Goal: Task Accomplishment & Management: Complete application form

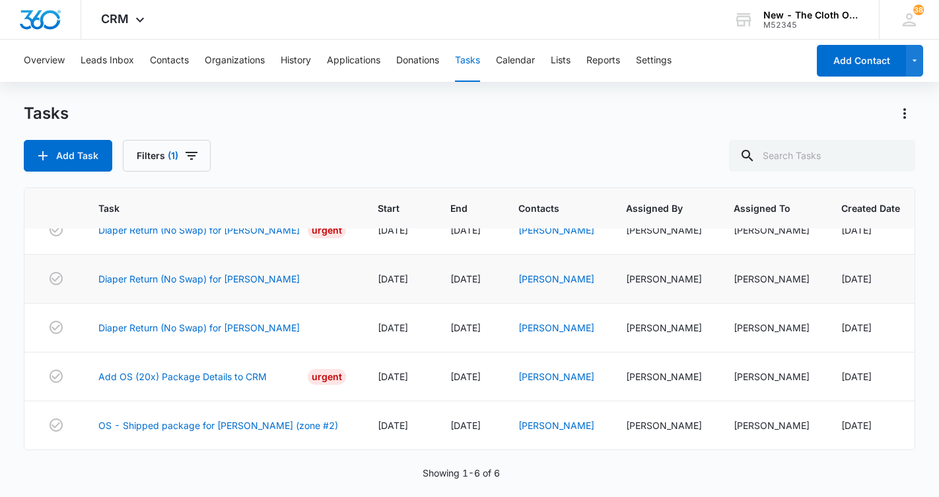
scroll to position [72, 0]
click at [545, 423] on link "[PERSON_NAME]" at bounding box center [556, 425] width 76 height 11
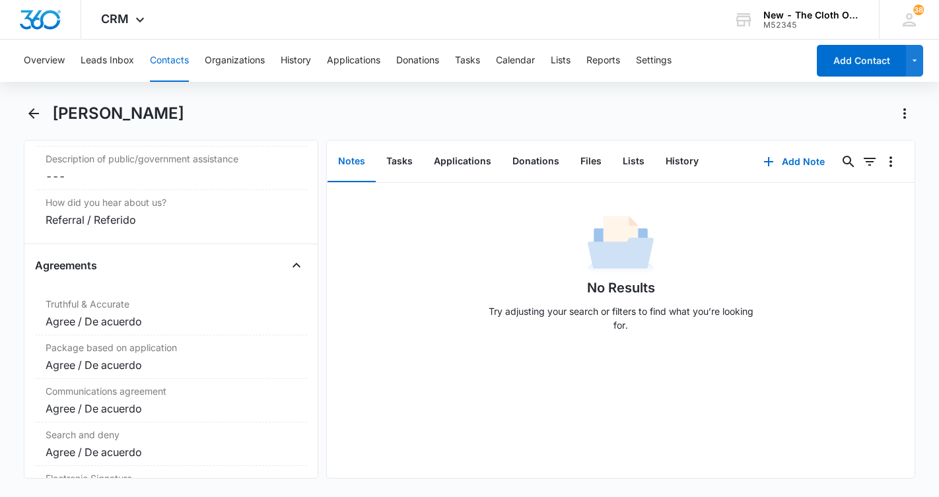
scroll to position [2672, 0]
click at [464, 65] on button "Tasks" at bounding box center [467, 61] width 25 height 42
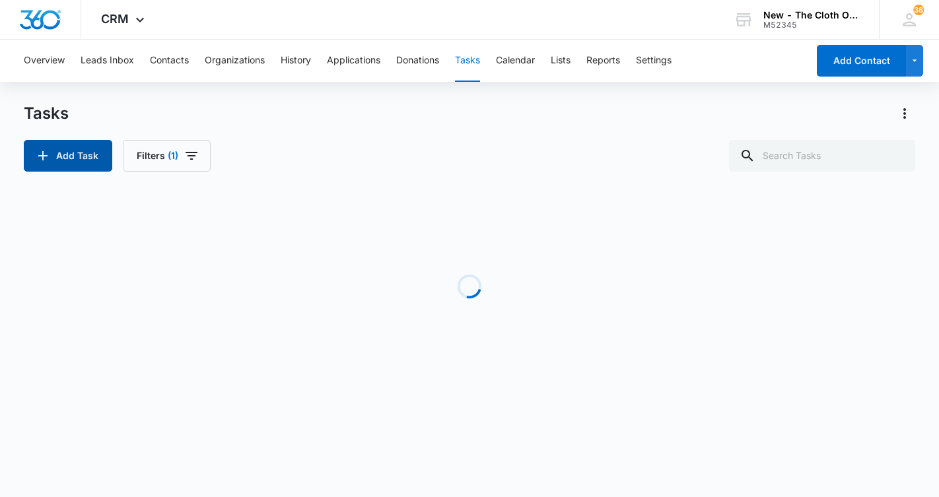
click at [59, 156] on button "Add Task" at bounding box center [68, 156] width 88 height 32
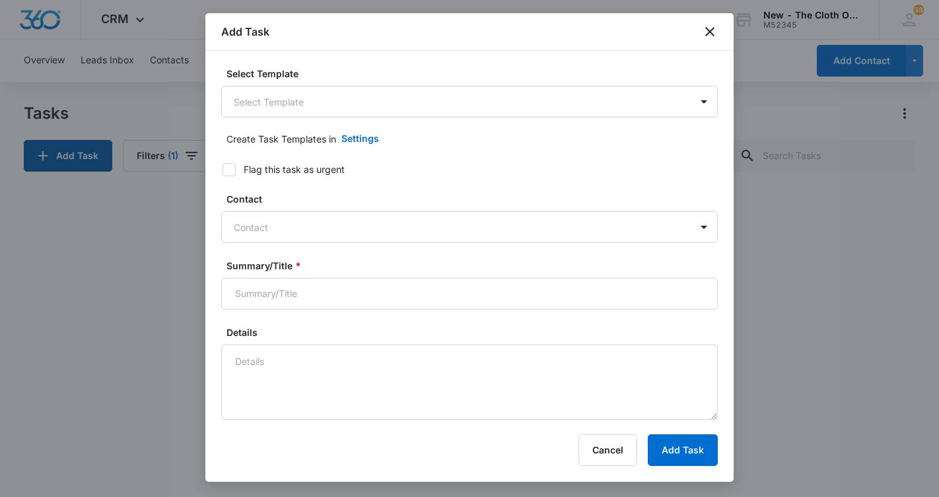
type input "[DATE]"
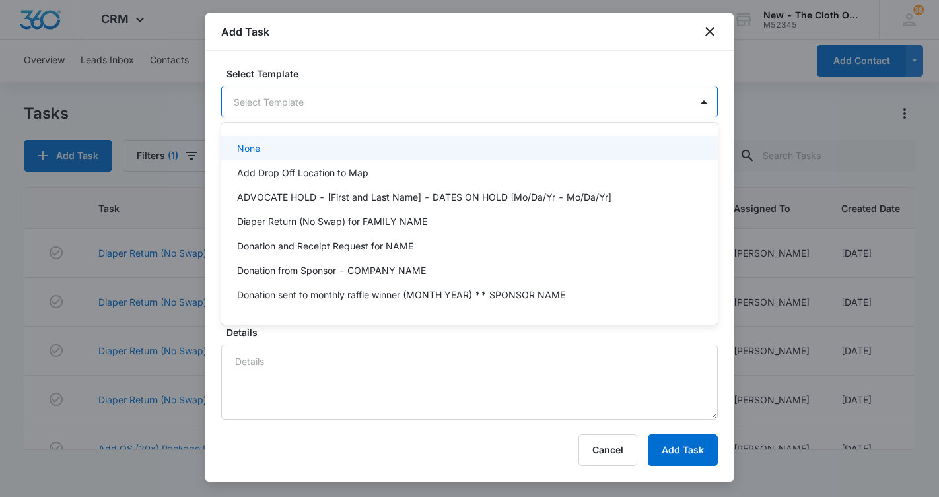
click at [296, 90] on body "CRM Apps Reputation CRM Email Social Ads Intelligence Brand Settings New - The …" at bounding box center [469, 248] width 939 height 497
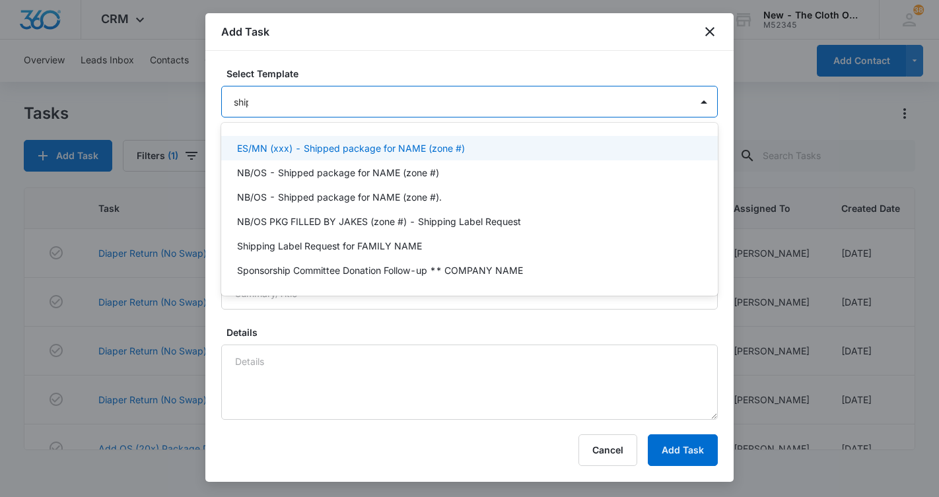
type input "[PERSON_NAME]"
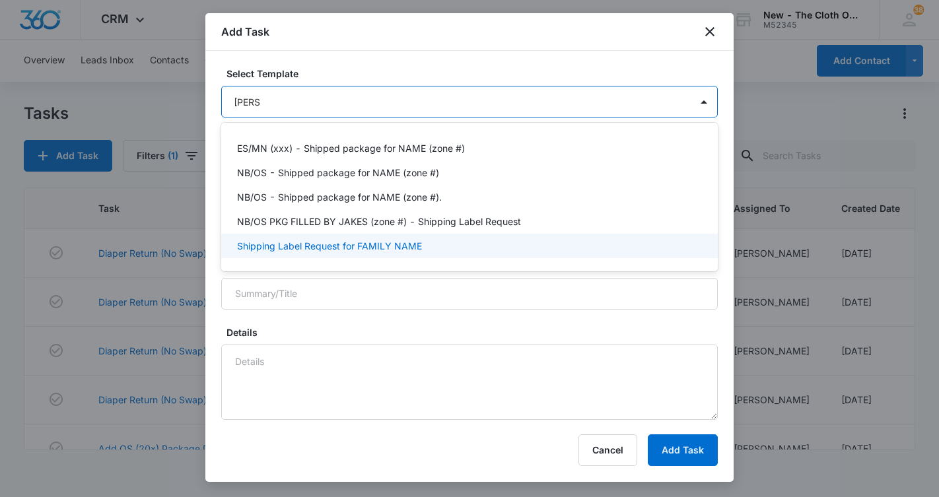
click at [280, 245] on p "Shipping Label Request for FAMILY NAME" at bounding box center [329, 246] width 185 height 14
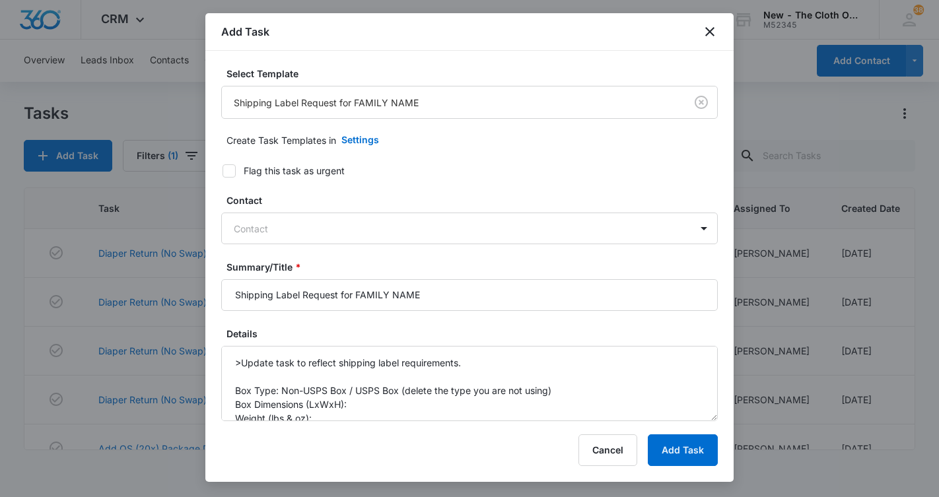
type input "[DATE]"
drag, startPoint x: 448, startPoint y: 303, endPoint x: 354, endPoint y: 298, distance: 93.9
click at [354, 298] on input "Shipping Label Request for FAMILY NAME" at bounding box center [469, 295] width 496 height 32
type input "Shipping Label Request for [PERSON_NAME]"
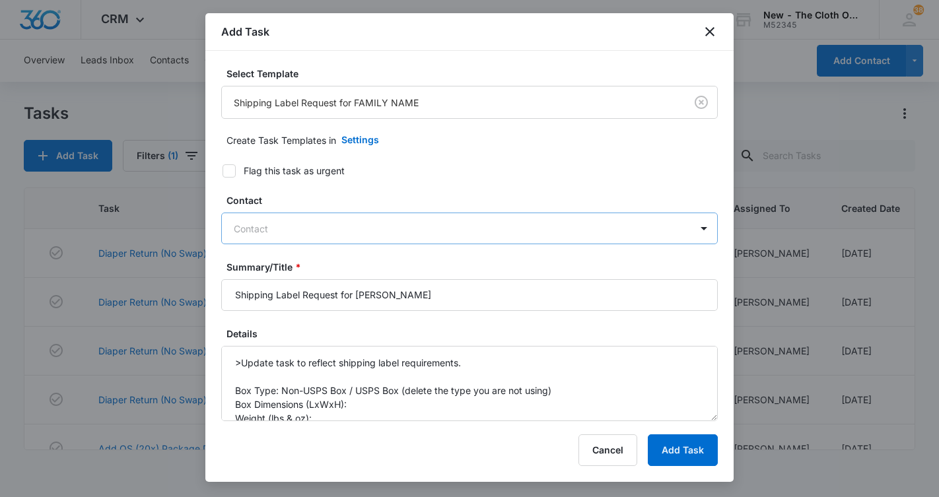
click at [376, 228] on div at bounding box center [462, 228] width 456 height 17
type input "[GEOGRAPHIC_DATA]"
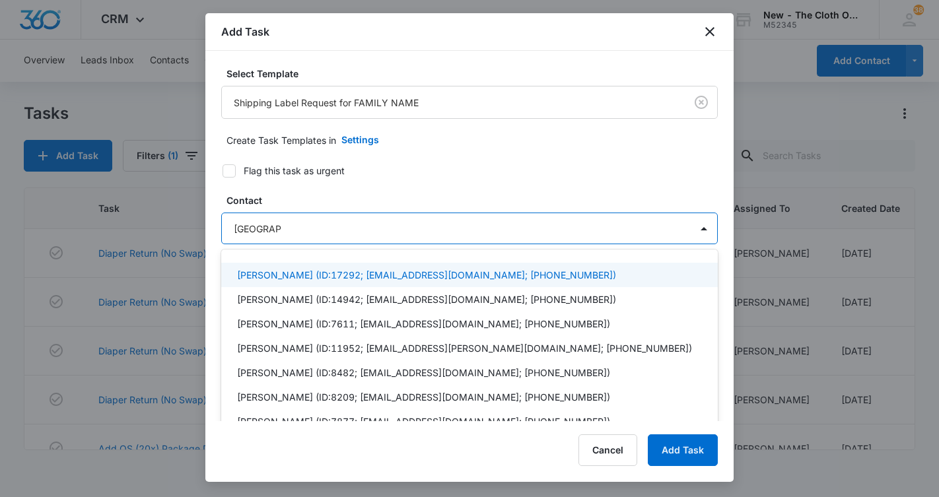
click at [271, 271] on p "[PERSON_NAME] (ID:17292; [EMAIL_ADDRESS][DOMAIN_NAME]; [PHONE_NUMBER])" at bounding box center [426, 275] width 379 height 14
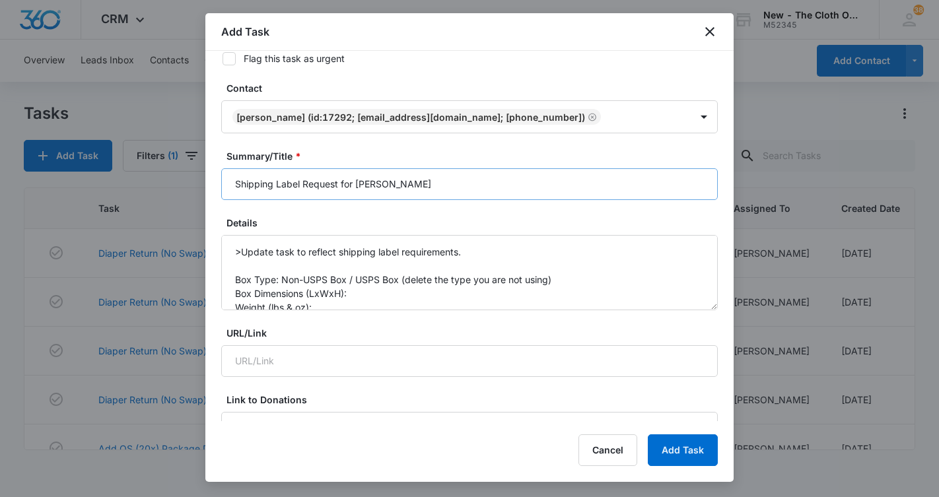
scroll to position [123, 0]
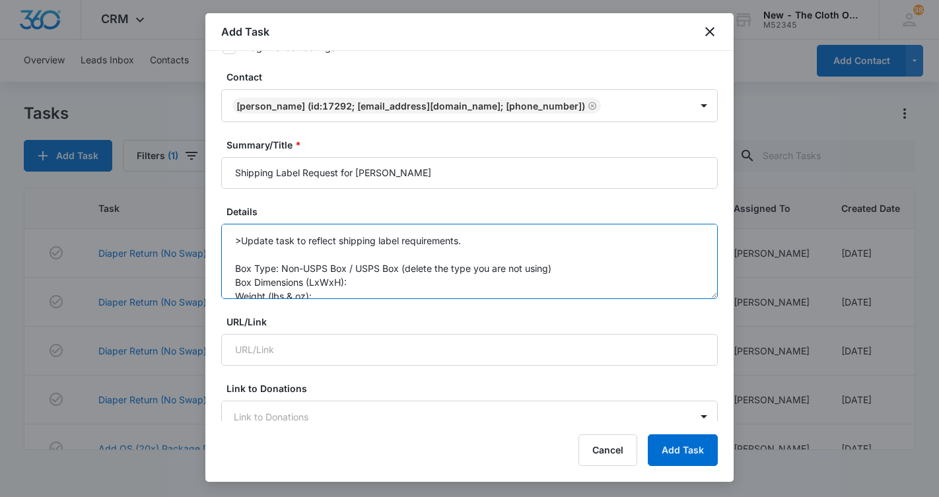
drag, startPoint x: 463, startPoint y: 247, endPoint x: 216, endPoint y: 234, distance: 247.2
click at [216, 234] on div "Select Template Shipping Label Request for FAMILY NAME Create Task Templates in…" at bounding box center [469, 236] width 528 height 370
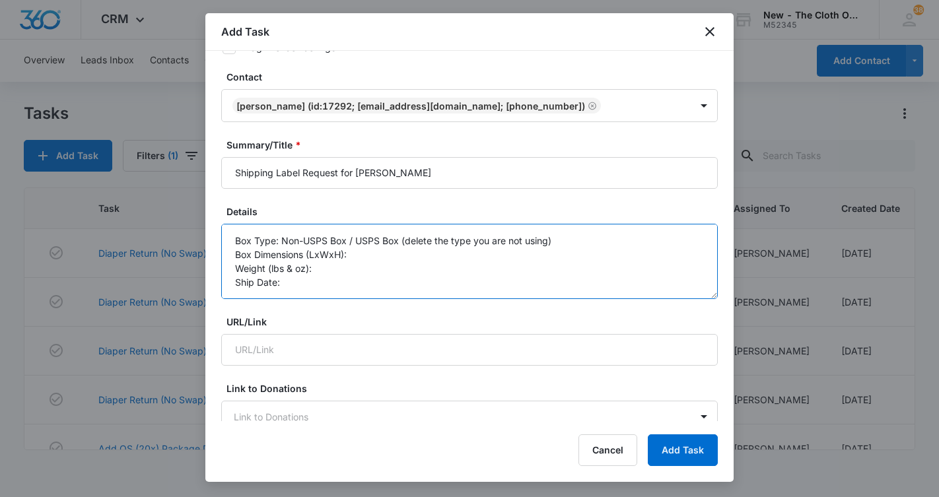
drag, startPoint x: 562, startPoint y: 241, endPoint x: 353, endPoint y: 240, distance: 209.3
click at [353, 240] on textarea "Box Type: Non-USPS Box / USPS Box (delete the type you are not using) Box Dimen…" at bounding box center [469, 261] width 496 height 75
click at [369, 247] on textarea "Box Type: Non-USPS Box Box Dimensions (LxWxH): Weight (lbs & oz): Ship Date: Im…" at bounding box center [469, 261] width 496 height 75
click at [357, 277] on textarea "Box Type: Non-USPS Box Box Dimensions (LxWxH): 12 x 8 x 10 Weight (lbs & oz): S…" at bounding box center [469, 261] width 496 height 75
click at [343, 269] on textarea "Box Type: Non-USPS Box Box Dimensions (LxWxH): 12 x 8 x 10 Weight (lbs & oz): S…" at bounding box center [469, 261] width 496 height 75
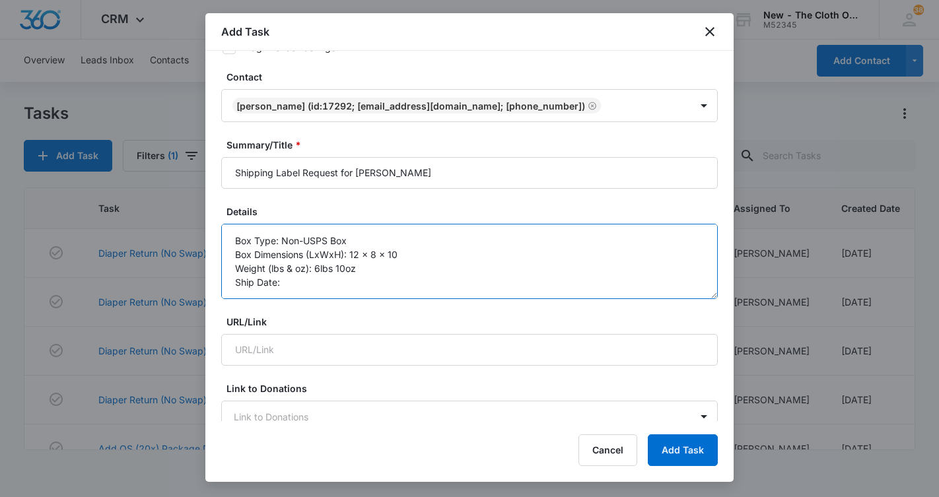
click at [308, 294] on textarea "Box Type: Non-USPS Box Box Dimensions (LxWxH): 12 x 8 x 10 Weight (lbs & oz): 6…" at bounding box center [469, 261] width 496 height 75
click at [303, 288] on textarea "Box Type: Non-USPS Box Box Dimensions (LxWxH): 12 x 8 x 10 Weight (lbs & oz): 6…" at bounding box center [469, 261] width 496 height 75
click at [305, 280] on textarea "Box Type: Non-USPS Box Box Dimensions (LxWxH): 12 x 8 x 10 Weight (lbs & oz): 6…" at bounding box center [469, 261] width 496 height 75
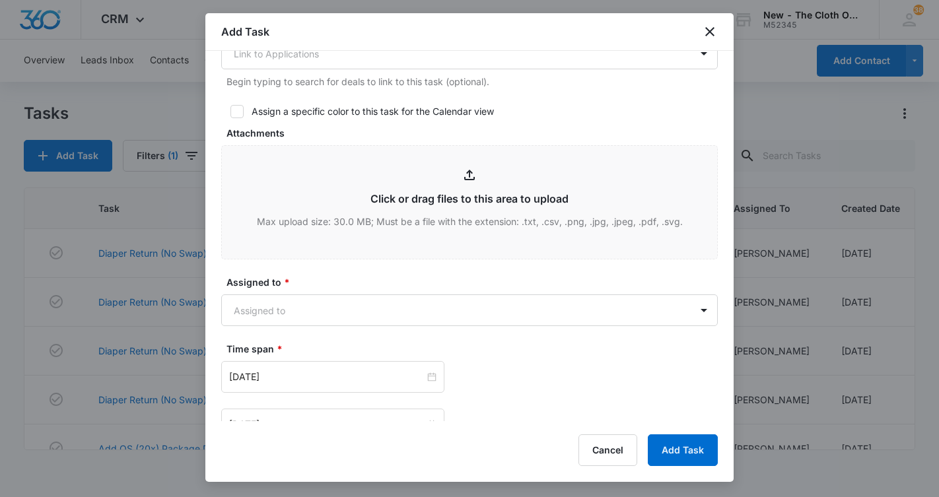
scroll to position [632, 0]
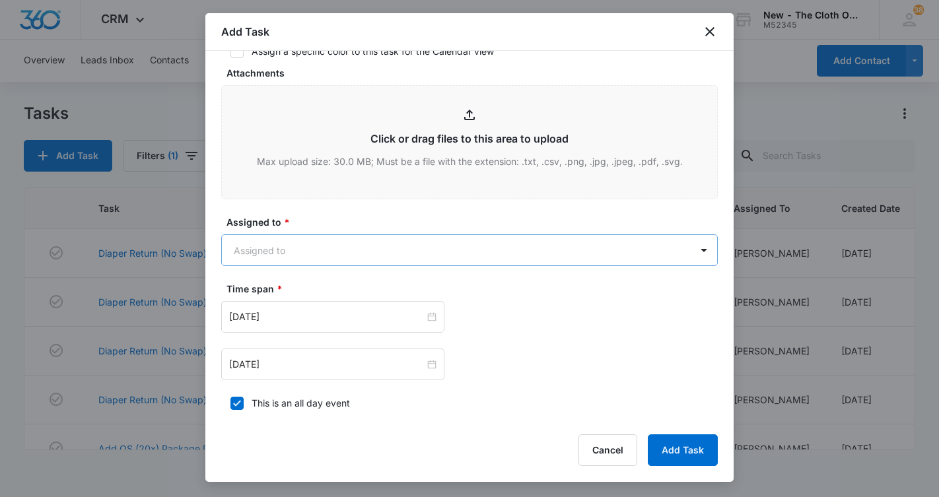
type textarea "Box Type: Non-USPS Box Box Dimensions (LxWxH): 12 x 8 x 10 Weight (lbs & oz): 6…"
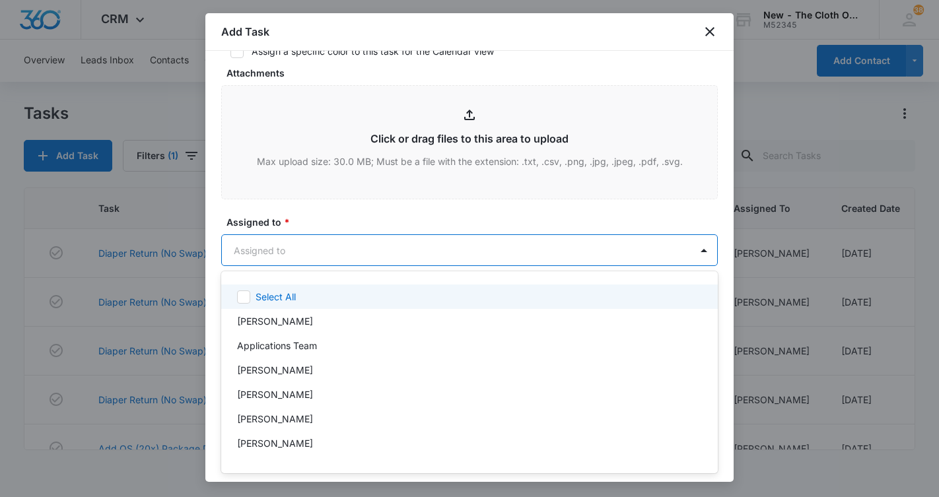
click at [350, 253] on body "CRM Apps Reputation CRM Email Social Ads Intelligence Brand Settings New - The …" at bounding box center [469, 248] width 939 height 497
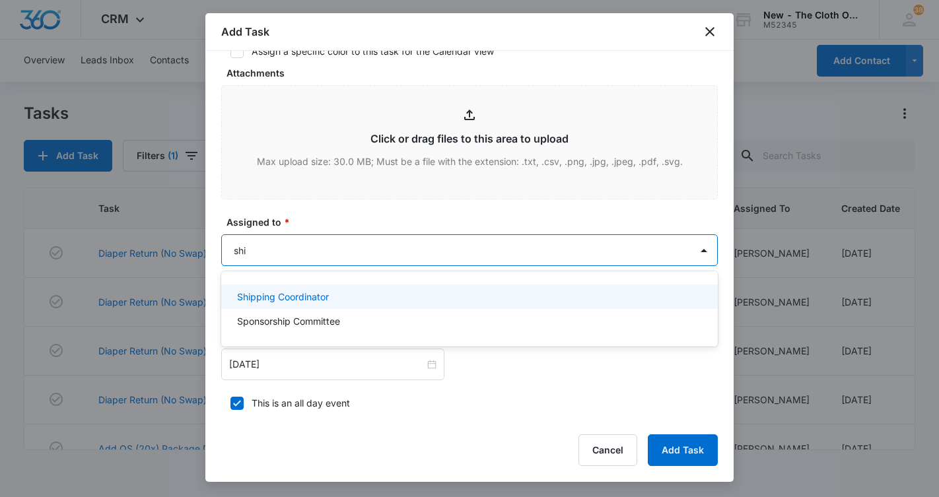
type input "ship"
click at [340, 294] on div "Shipping Coordinator" at bounding box center [468, 297] width 462 height 14
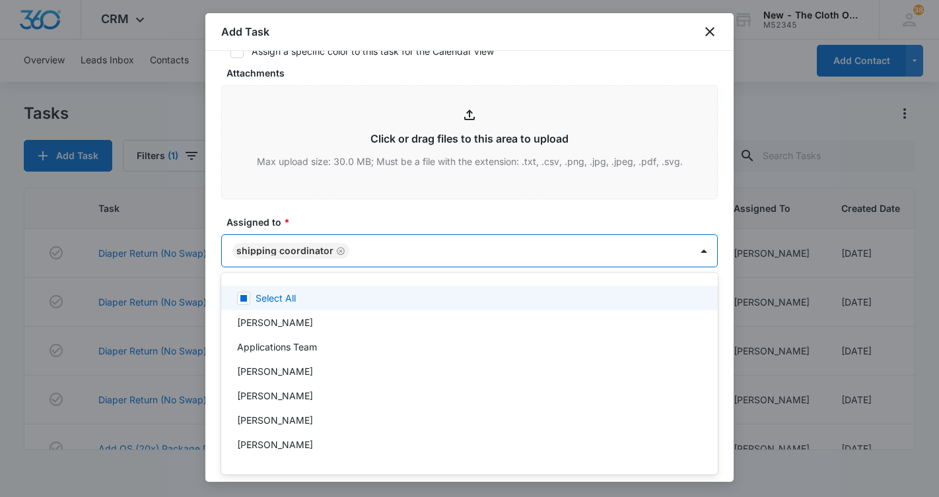
click at [436, 220] on div at bounding box center [469, 248] width 939 height 497
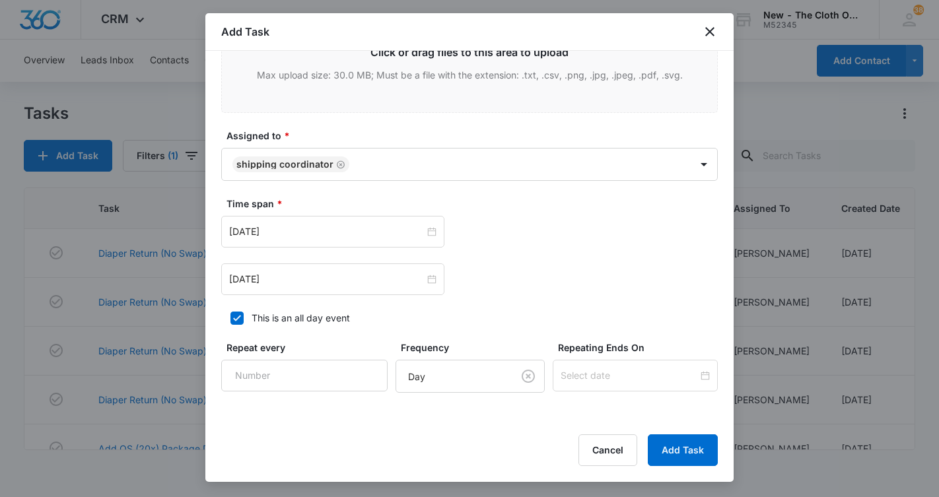
scroll to position [748, 0]
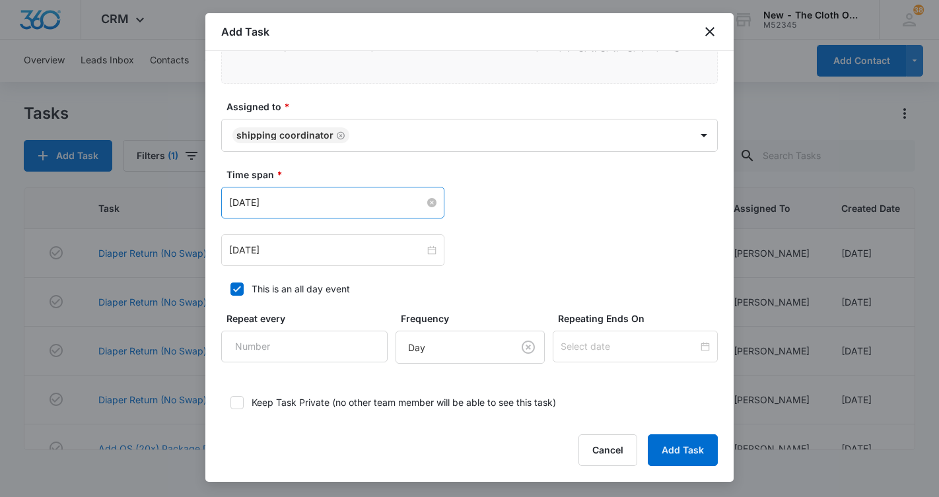
click at [327, 199] on input "[DATE]" at bounding box center [326, 202] width 195 height 15
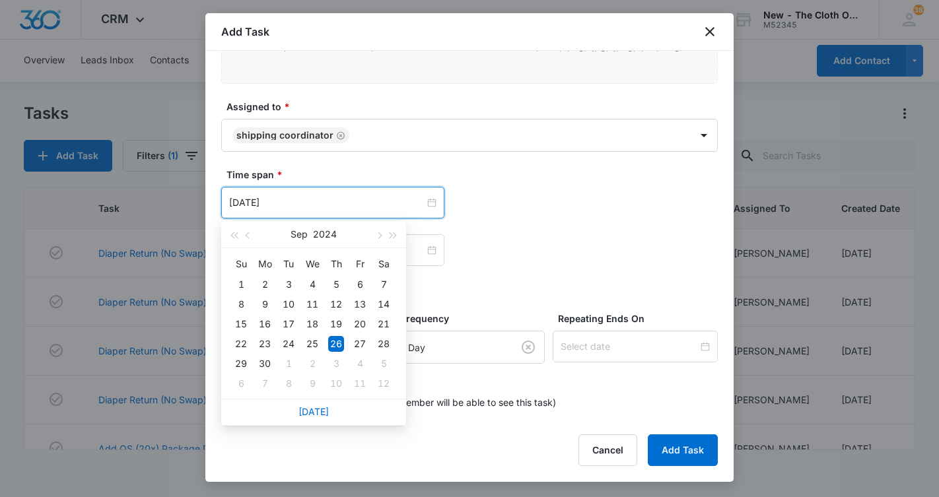
click at [299, 411] on div "[DATE]" at bounding box center [313, 412] width 185 height 26
click at [307, 414] on link "[DATE]" at bounding box center [313, 411] width 30 height 11
type input "[DATE]"
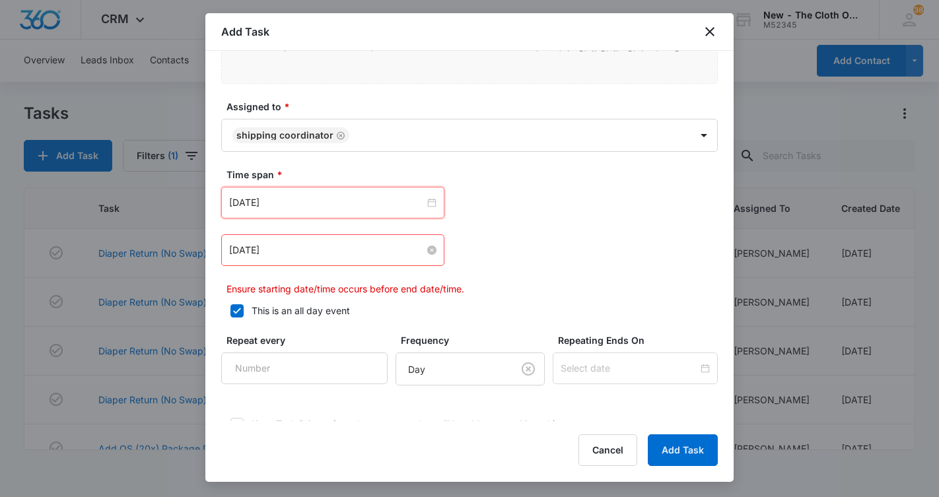
click at [294, 252] on input "[DATE]" at bounding box center [326, 250] width 195 height 15
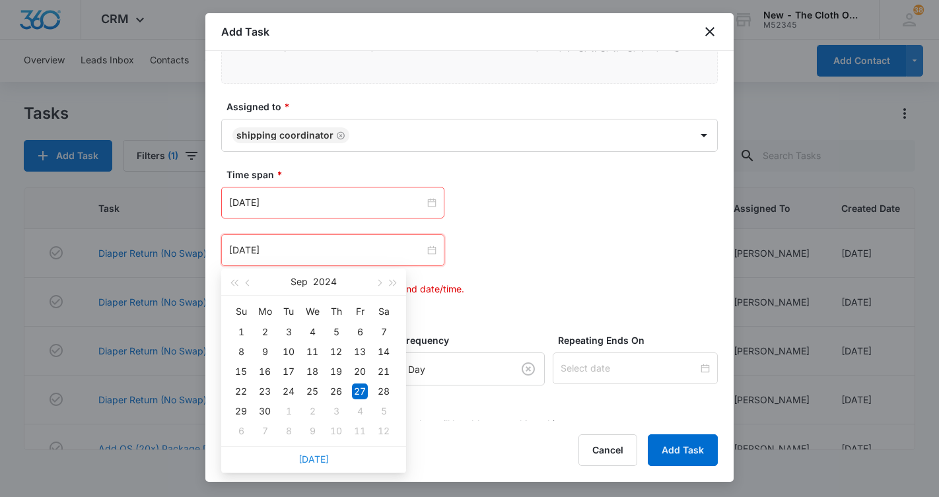
click at [308, 455] on link "[DATE]" at bounding box center [313, 459] width 30 height 11
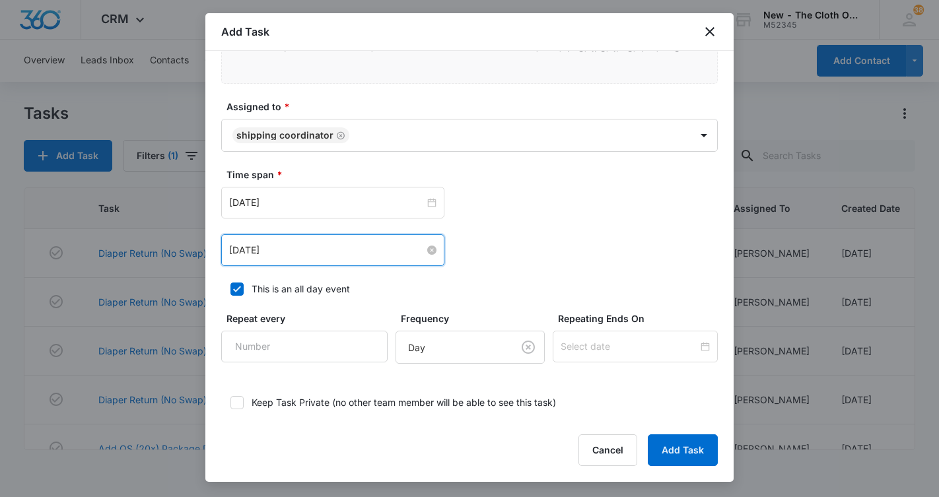
click at [284, 248] on input "[DATE]" at bounding box center [326, 250] width 195 height 15
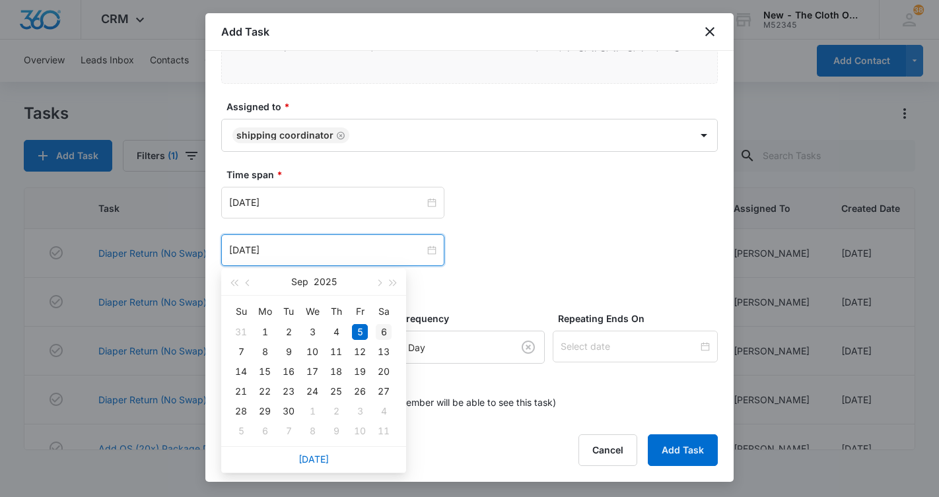
type input "[DATE]"
click at [383, 329] on div "6" at bounding box center [384, 332] width 16 height 16
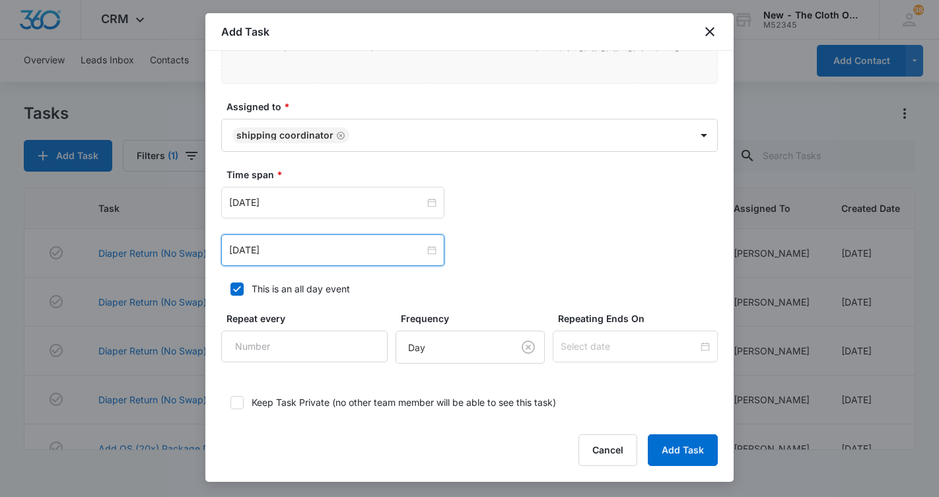
click at [479, 283] on label "This is an all day event" at bounding box center [469, 289] width 496 height 14
click at [230, 285] on input "This is an all day event" at bounding box center [225, 289] width 9 height 9
checkbox input "false"
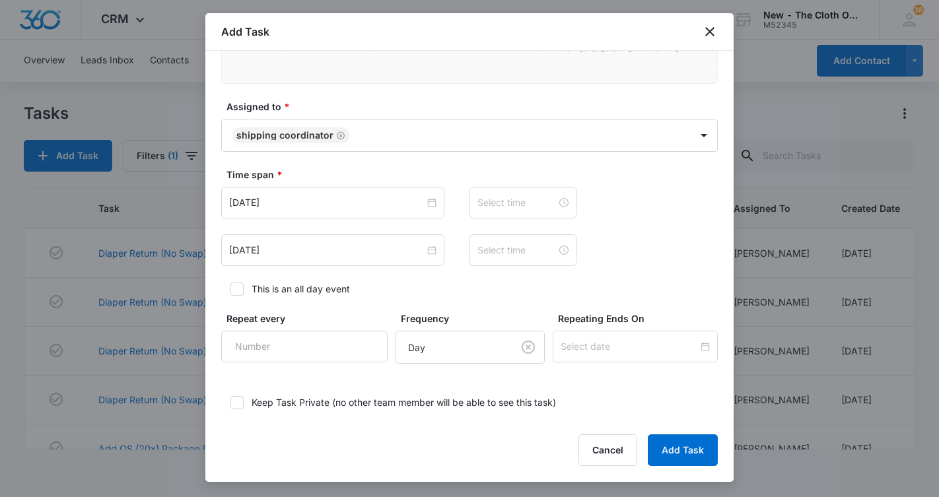
type input "12:00 am"
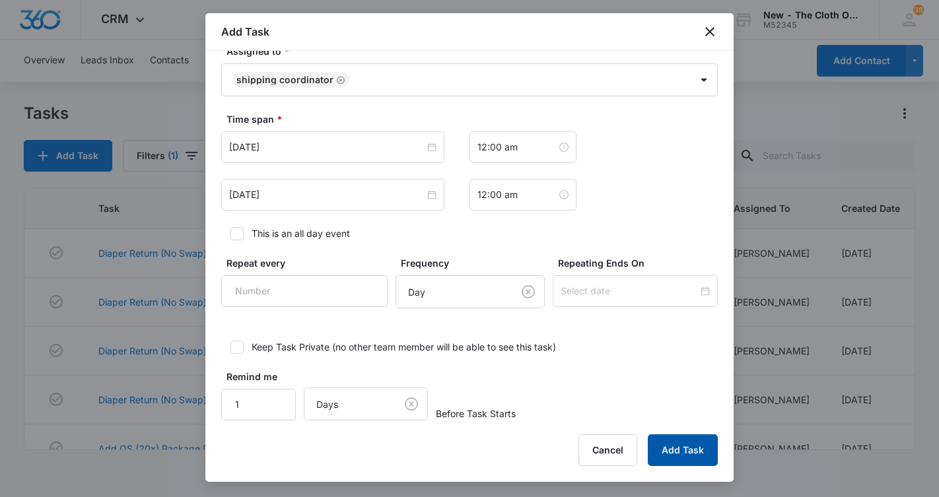
scroll to position [803, 0]
click at [676, 448] on button "Add Task" at bounding box center [683, 450] width 70 height 32
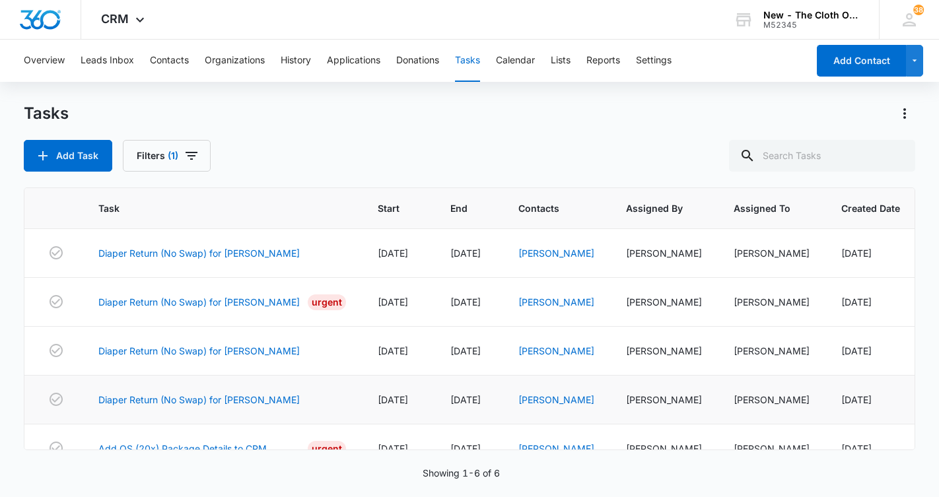
scroll to position [0, 0]
